Goal: Navigation & Orientation: Find specific page/section

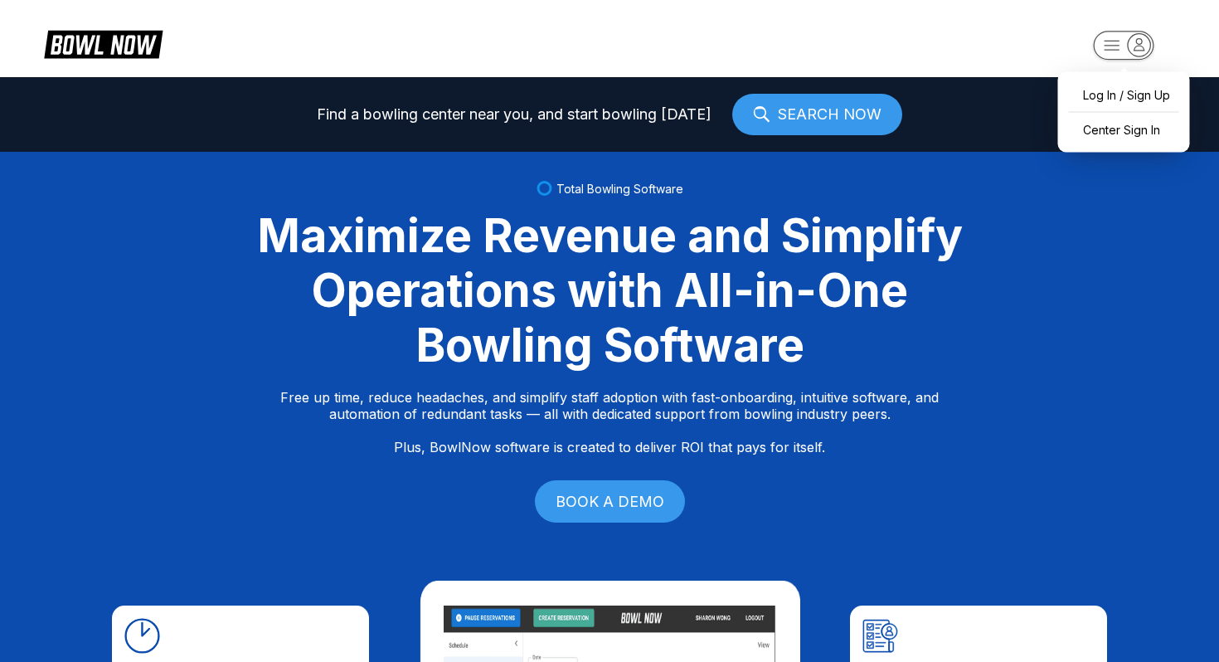
click at [1111, 46] on icon "button" at bounding box center [1112, 45] width 15 height 9
click at [990, 71] on header "Log In / Sign Up Center Sign In" at bounding box center [609, 38] width 1219 height 77
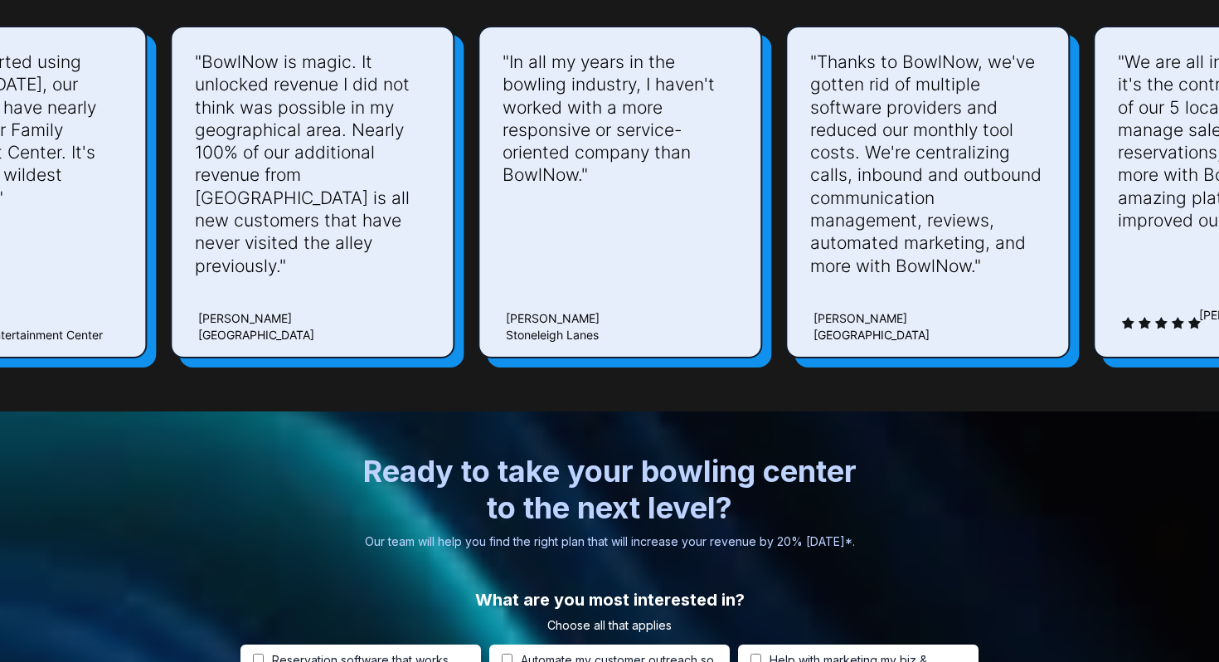
scroll to position [5213, 0]
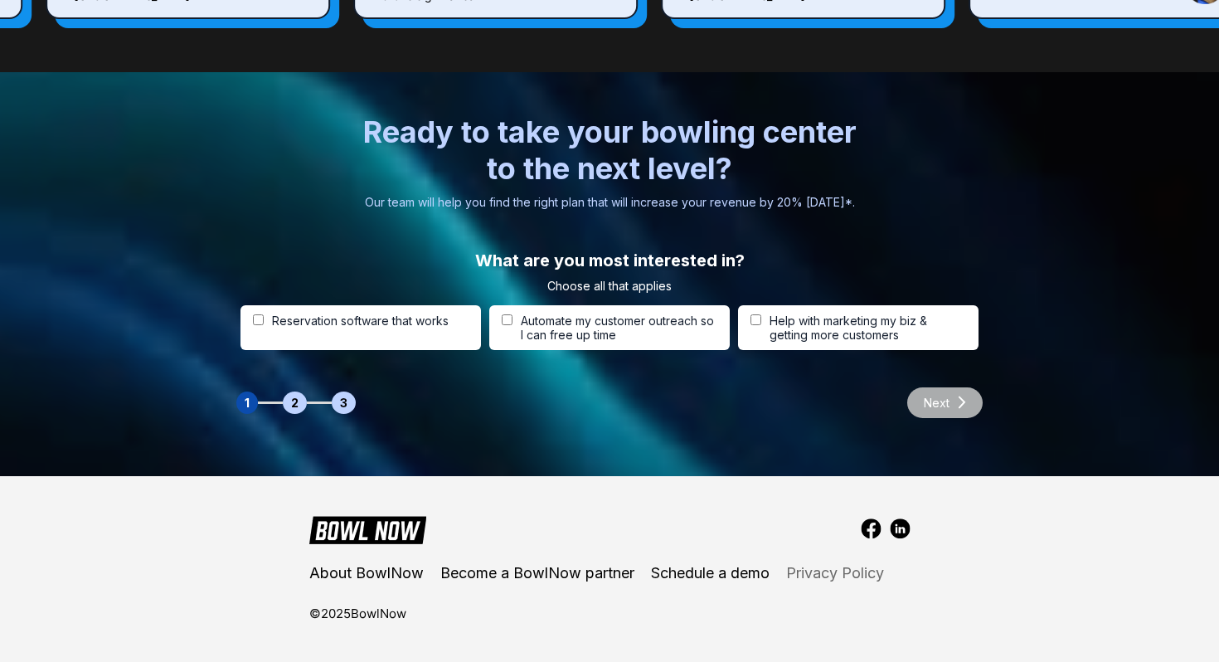
click at [855, 565] on link "Privacy Policy" at bounding box center [835, 573] width 98 height 17
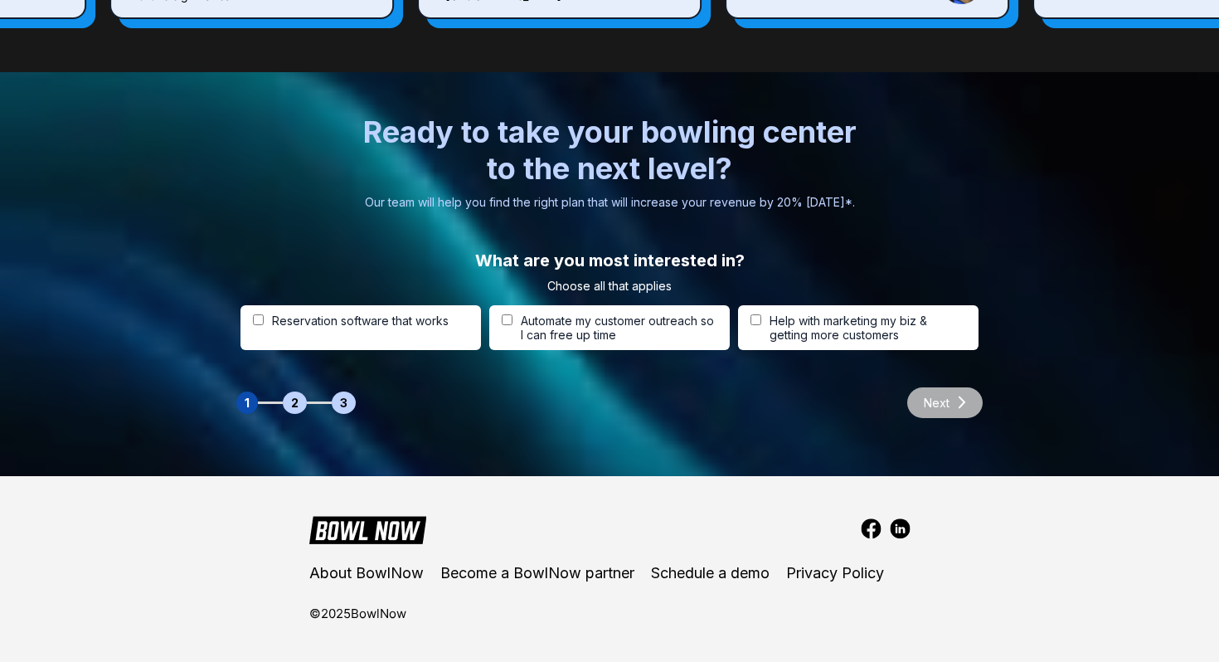
click at [904, 530] on img at bounding box center [900, 528] width 21 height 21
